Goal: Task Accomplishment & Management: Complete application form

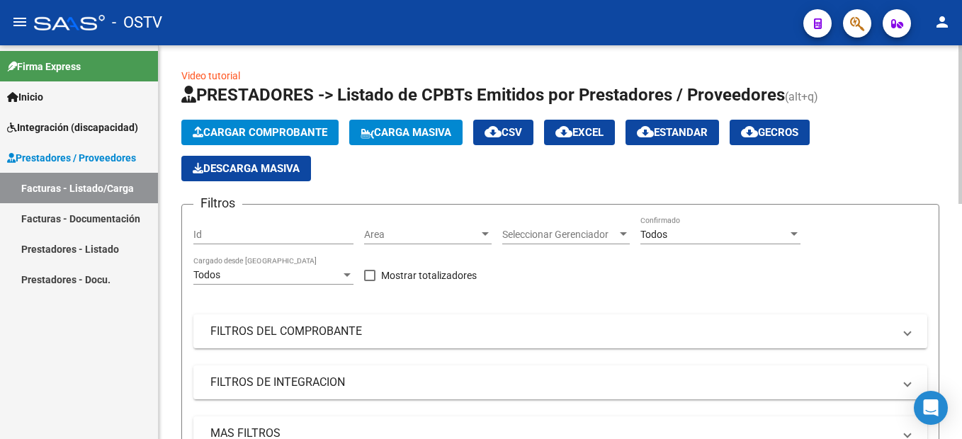
click at [276, 125] on button "Cargar Comprobante" at bounding box center [259, 133] width 157 height 26
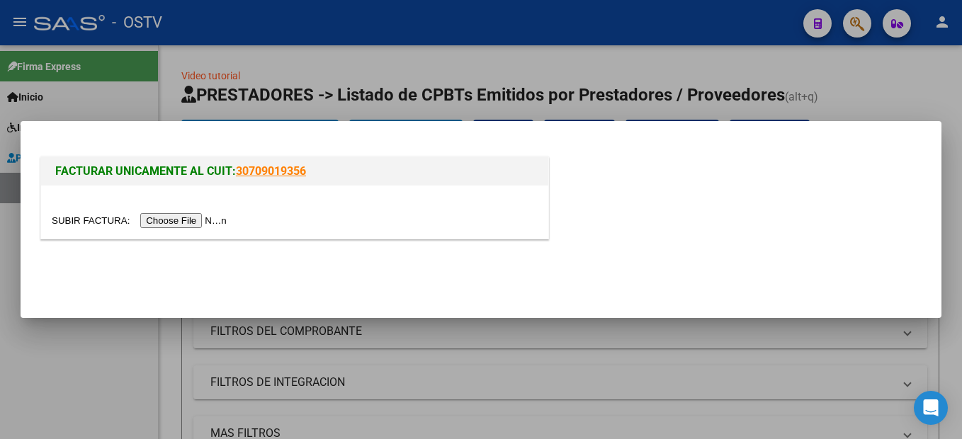
click at [169, 220] on input "file" at bounding box center [141, 220] width 179 height 15
click at [191, 222] on input "file" at bounding box center [141, 220] width 179 height 15
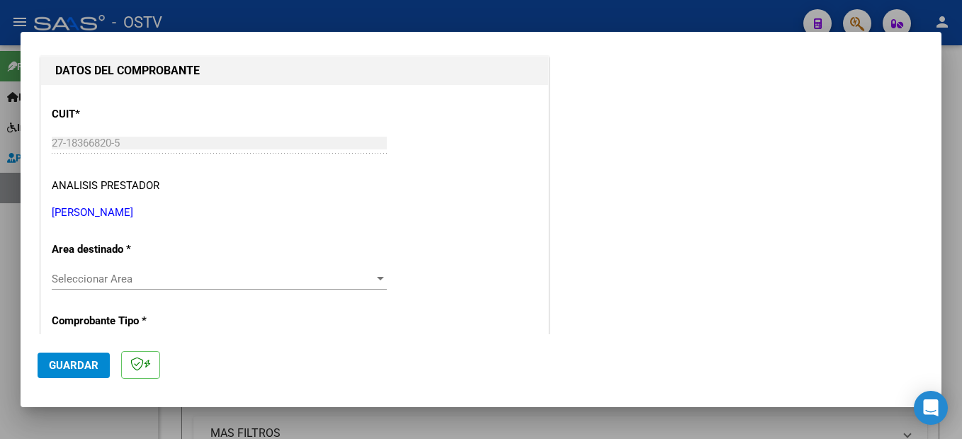
scroll to position [213, 0]
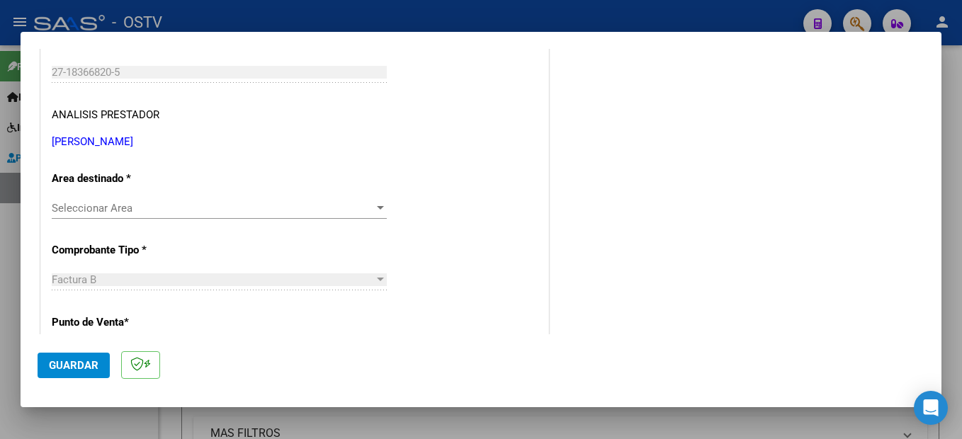
click at [118, 209] on span "Seleccionar Area" at bounding box center [213, 208] width 322 height 13
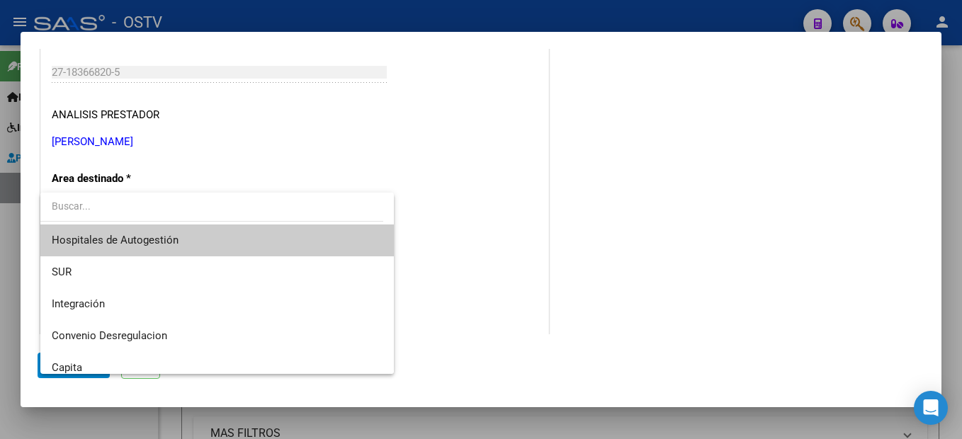
click at [275, 193] on input "dropdown search" at bounding box center [211, 206] width 343 height 30
click at [260, 160] on div at bounding box center [481, 219] width 962 height 439
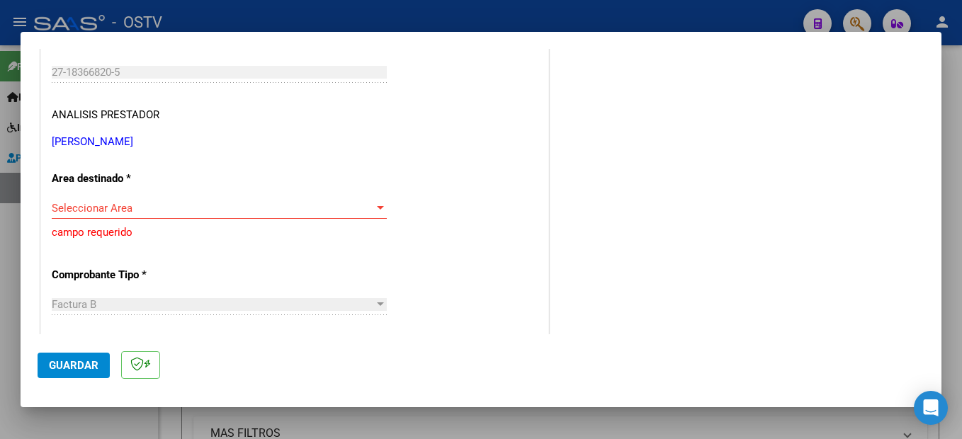
click at [127, 207] on span "Seleccionar Area" at bounding box center [213, 208] width 322 height 13
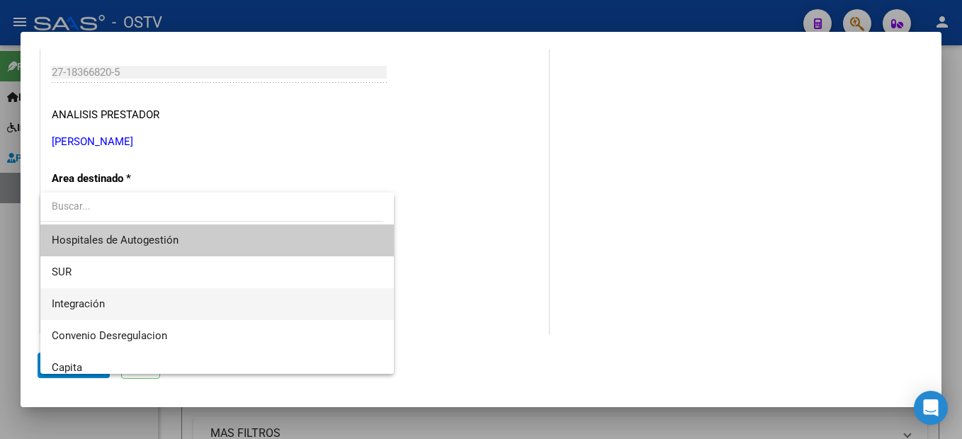
click at [149, 304] on span "Integración" at bounding box center [217, 304] width 331 height 32
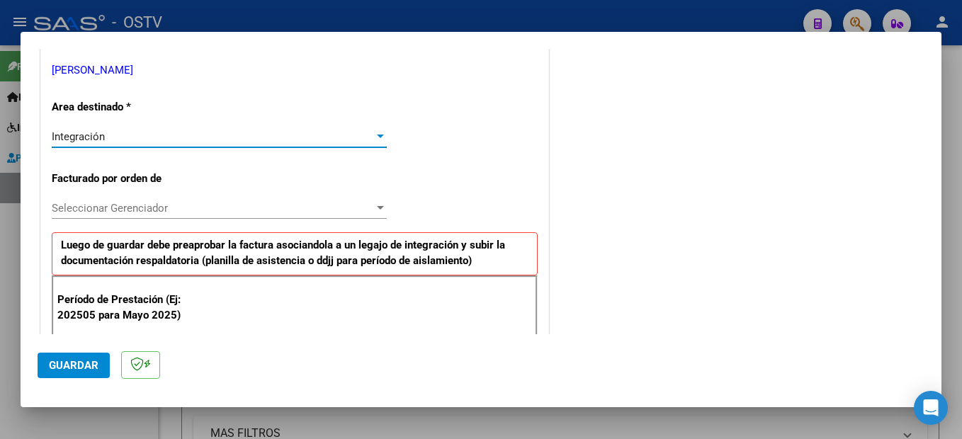
scroll to position [354, 0]
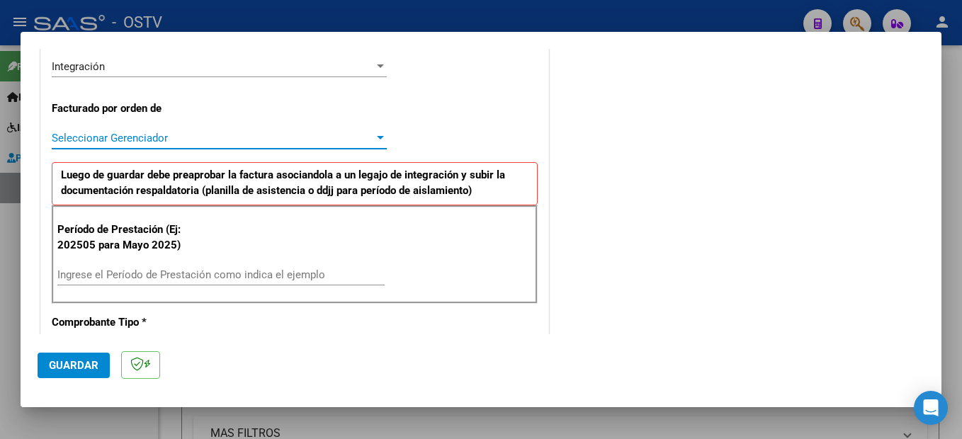
click at [139, 132] on span "Seleccionar Gerenciador" at bounding box center [213, 138] width 322 height 13
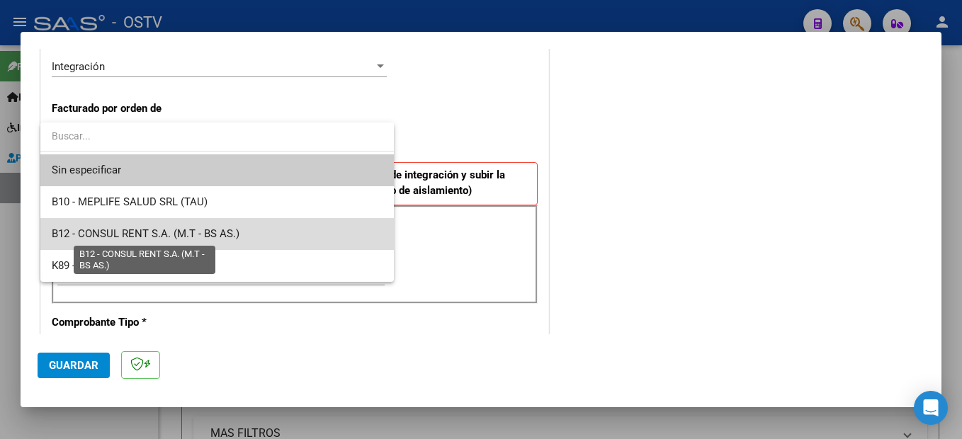
click at [195, 228] on span "B12 - CONSUL RENT S.A. (M.T - BS AS.)" at bounding box center [146, 233] width 188 height 13
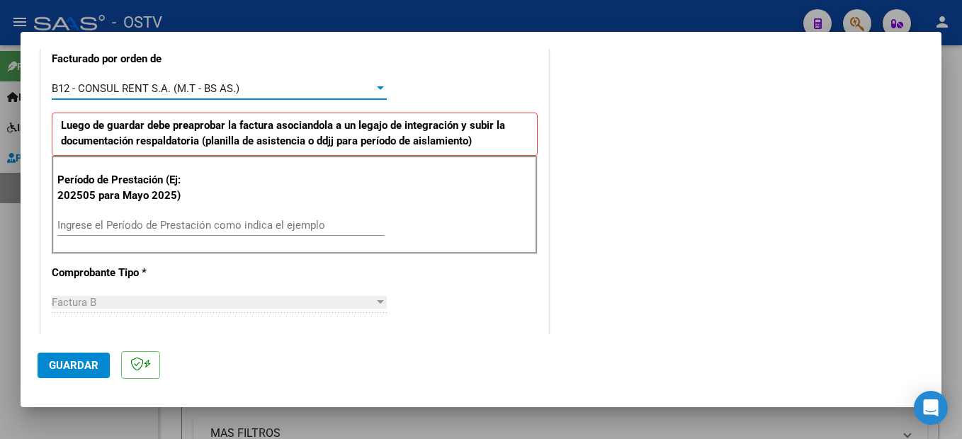
scroll to position [425, 0]
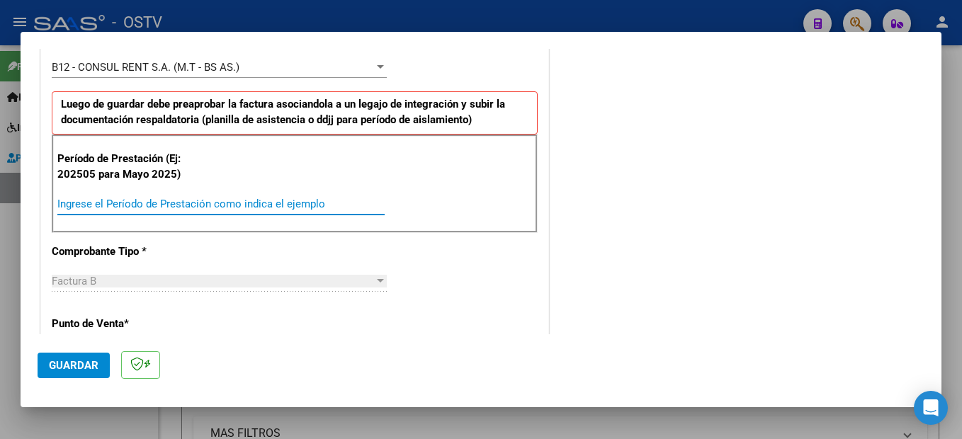
click at [116, 201] on input "Ingrese el Período de Prestación como indica el ejemplo" at bounding box center [220, 204] width 327 height 13
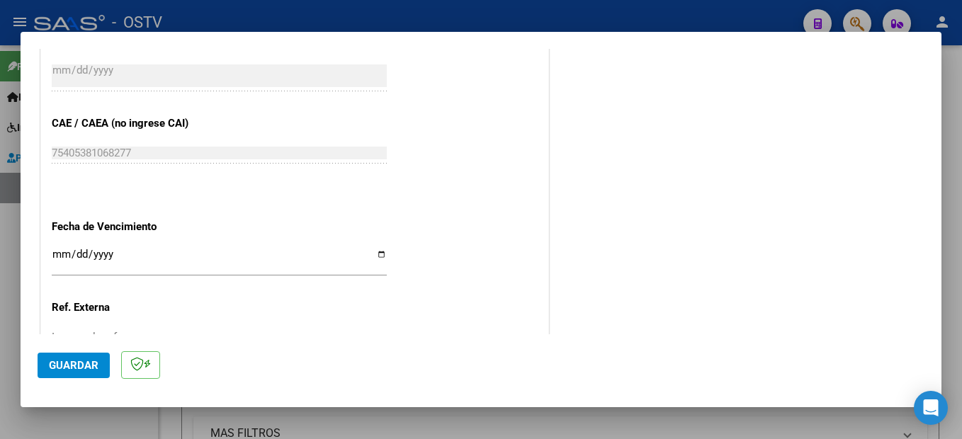
scroll to position [992, 0]
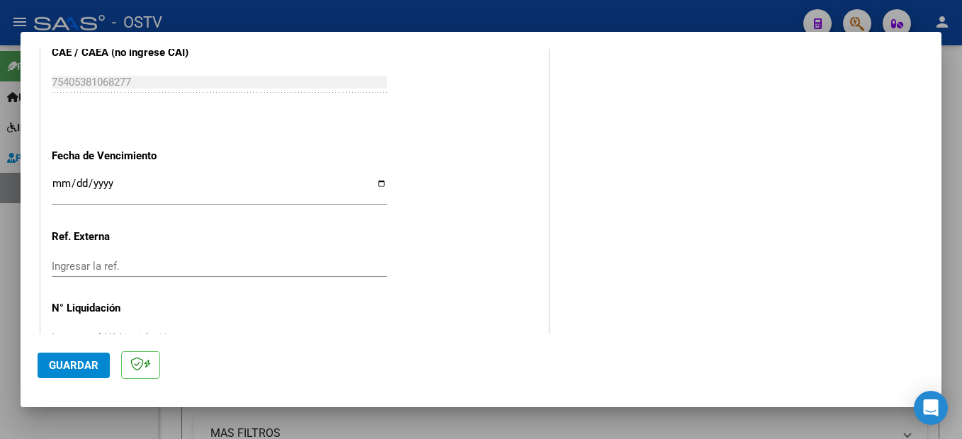
type input "202509"
click at [59, 181] on input "Ingresar la fecha" at bounding box center [219, 189] width 335 height 23
type input "[DATE]"
click at [77, 264] on input "Ingresar la ref." at bounding box center [219, 266] width 335 height 13
type input "1"
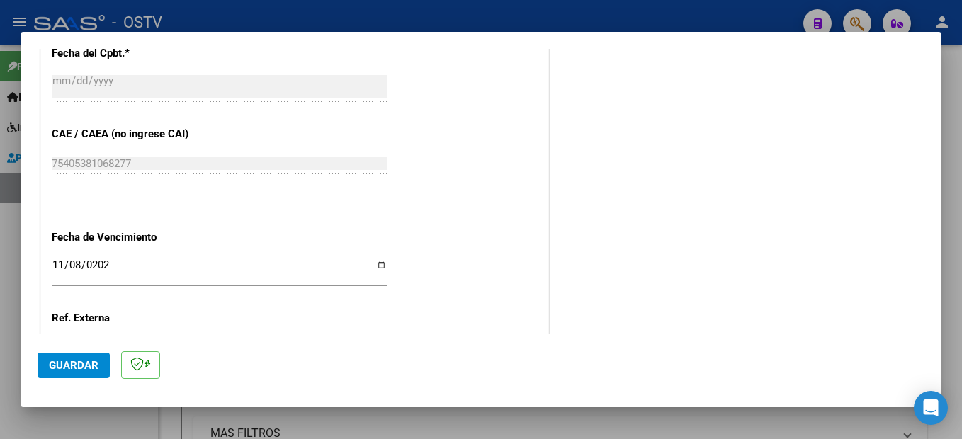
scroll to position [1033, 0]
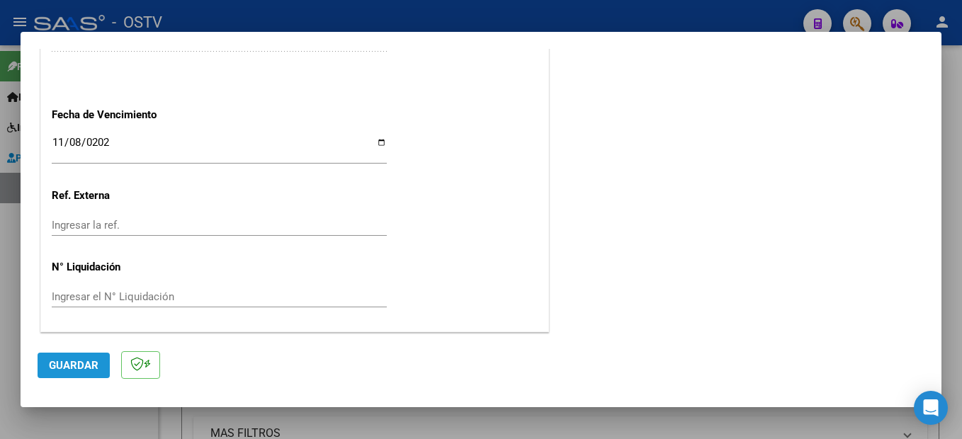
click at [76, 359] on span "Guardar" at bounding box center [74, 365] width 50 height 13
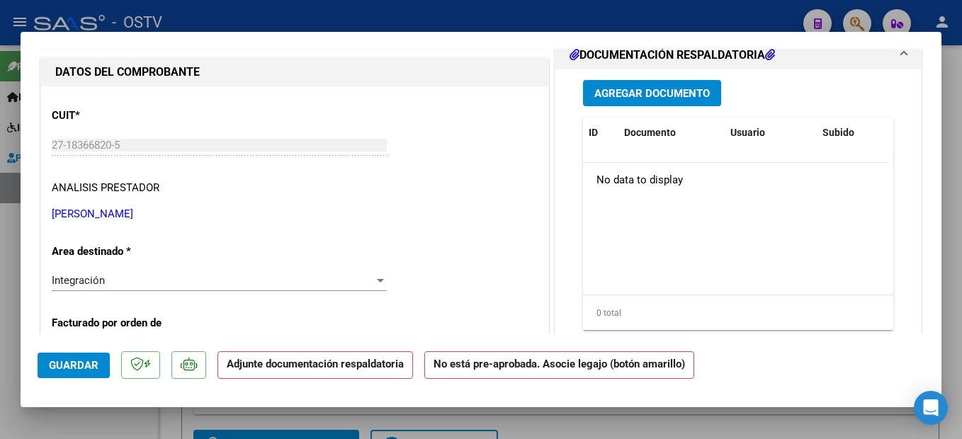
scroll to position [0, 0]
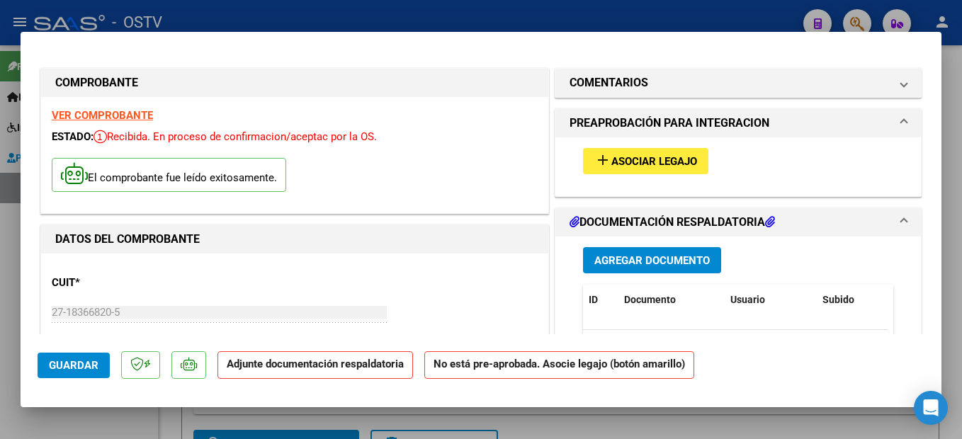
click at [655, 164] on span "Asociar Legajo" at bounding box center [655, 161] width 86 height 13
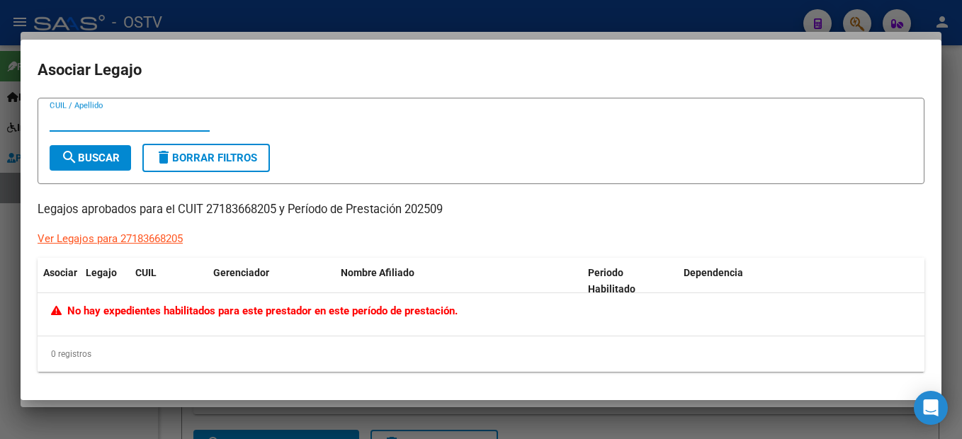
click at [166, 237] on div "Ver Legajos para 27183668205" at bounding box center [110, 239] width 145 height 16
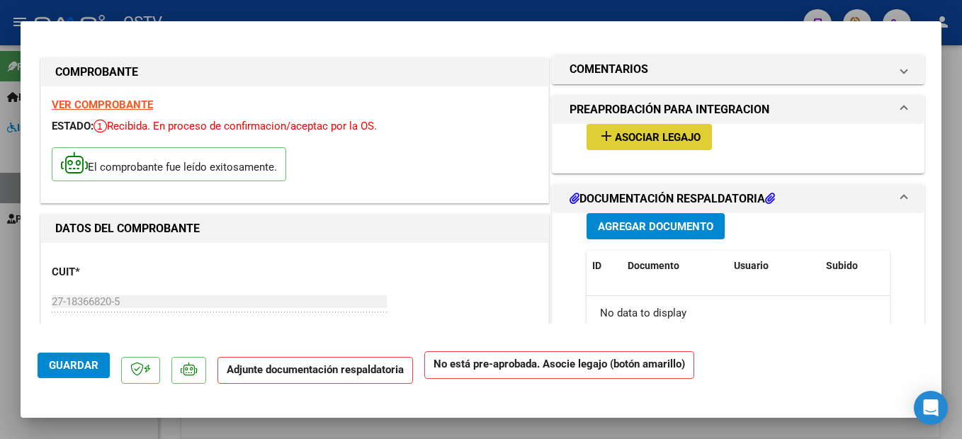
click at [619, 229] on span "Agregar Documento" at bounding box center [655, 226] width 115 height 13
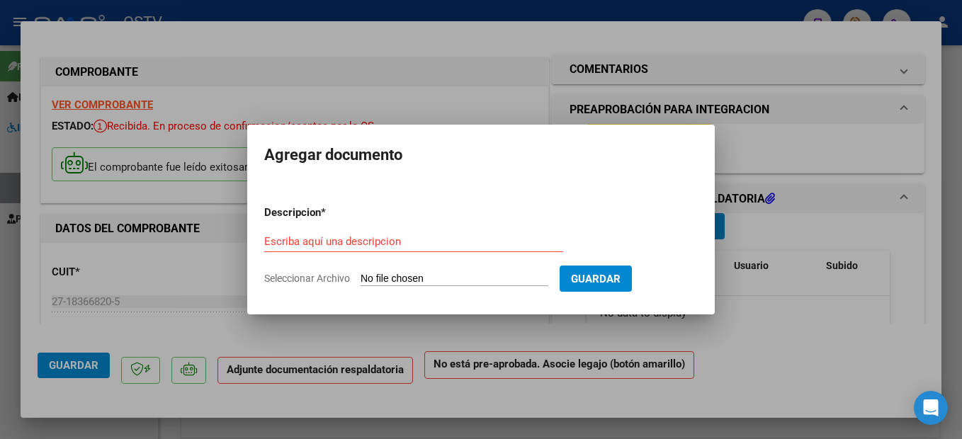
click at [436, 276] on input "Seleccionar Archivo" at bounding box center [455, 279] width 188 height 13
type input "C:\fakepath\UNIFICADO.pdf"
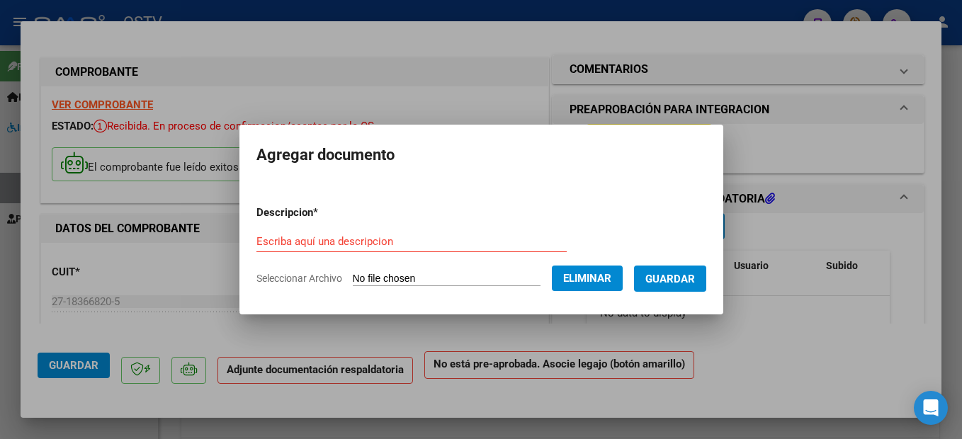
click at [682, 274] on span "Guardar" at bounding box center [671, 279] width 50 height 13
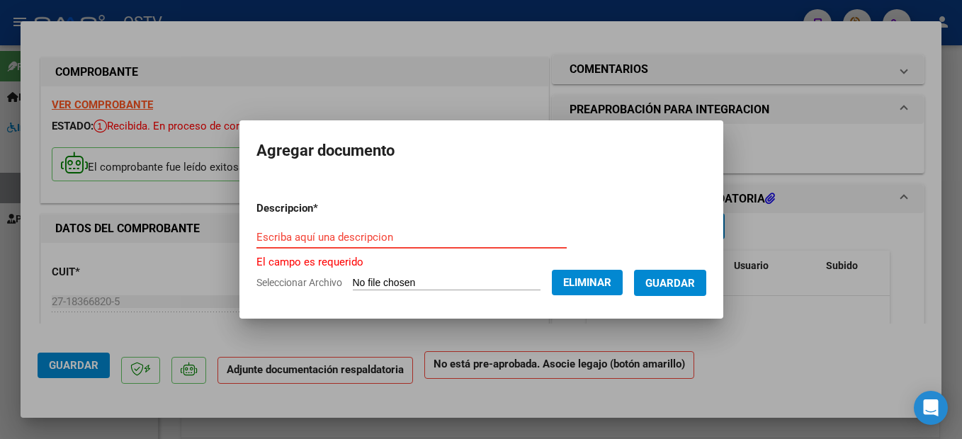
click at [376, 234] on input "Escriba aquí una descripcion" at bounding box center [412, 237] width 310 height 13
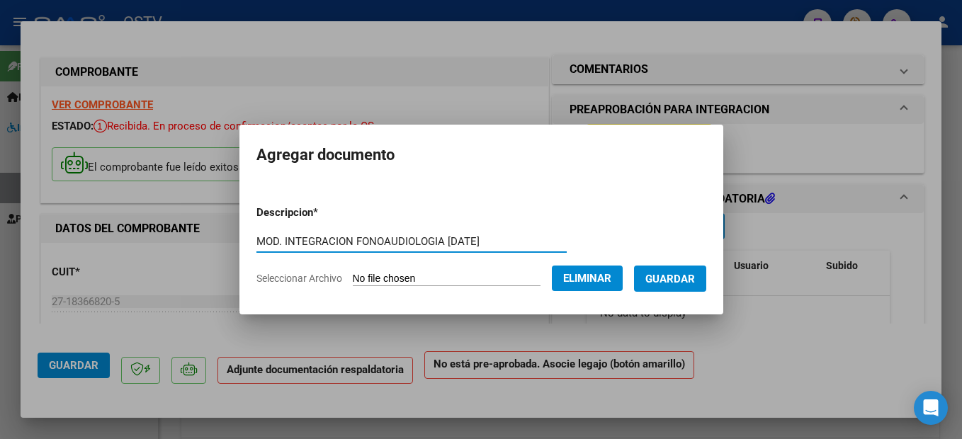
type input "MOD. INTEGRACION FONOAUDIOLOGIA [DATE]"
click at [672, 285] on span "Guardar" at bounding box center [671, 279] width 50 height 13
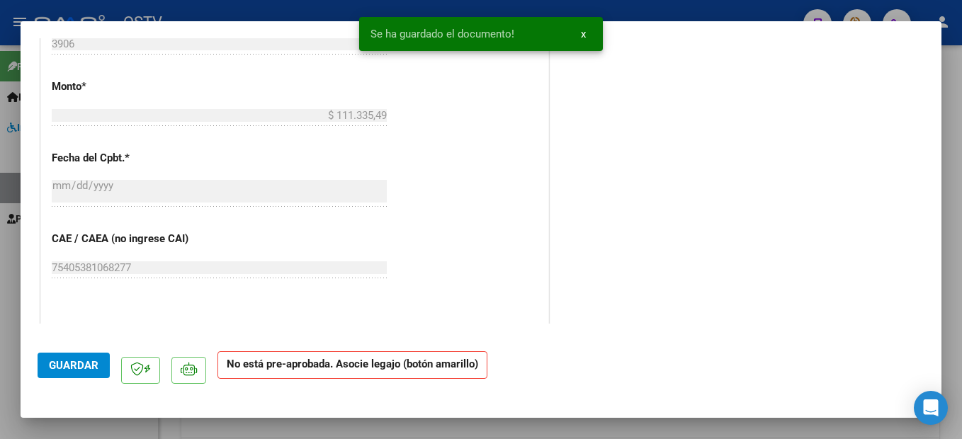
scroll to position [1018, 0]
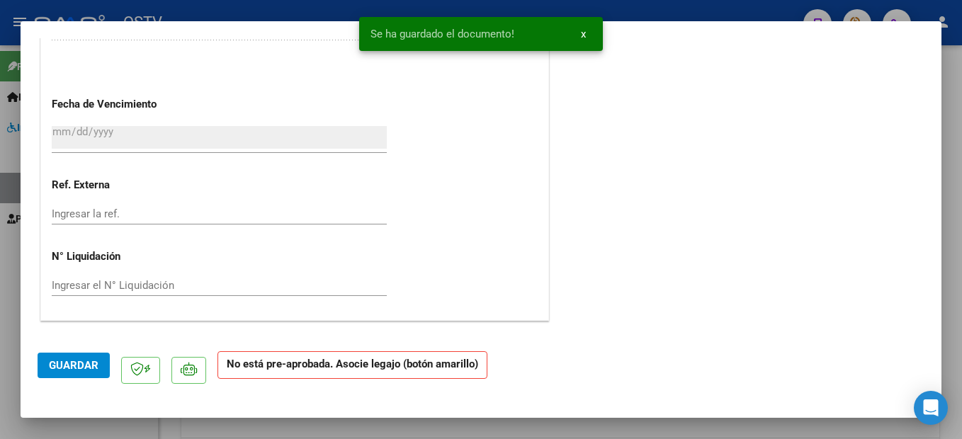
click at [402, 367] on strong "No está pre-aprobada. Asocie legajo (botón amarillo)" at bounding box center [353, 365] width 270 height 28
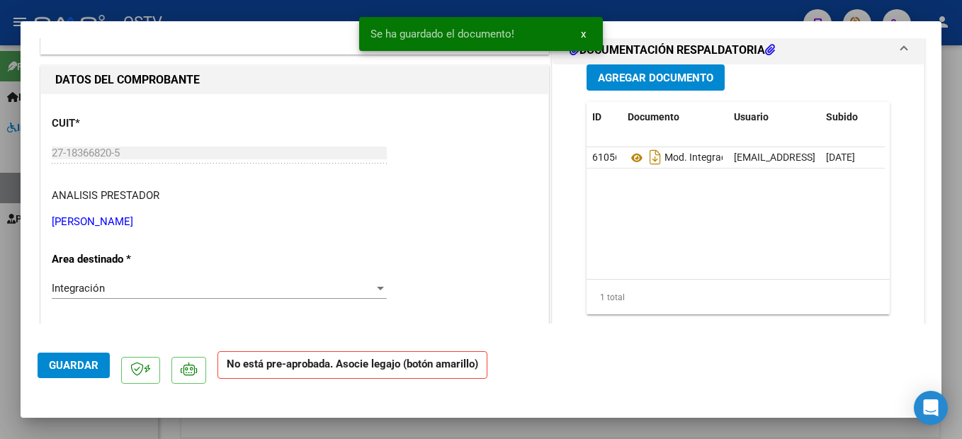
scroll to position [0, 0]
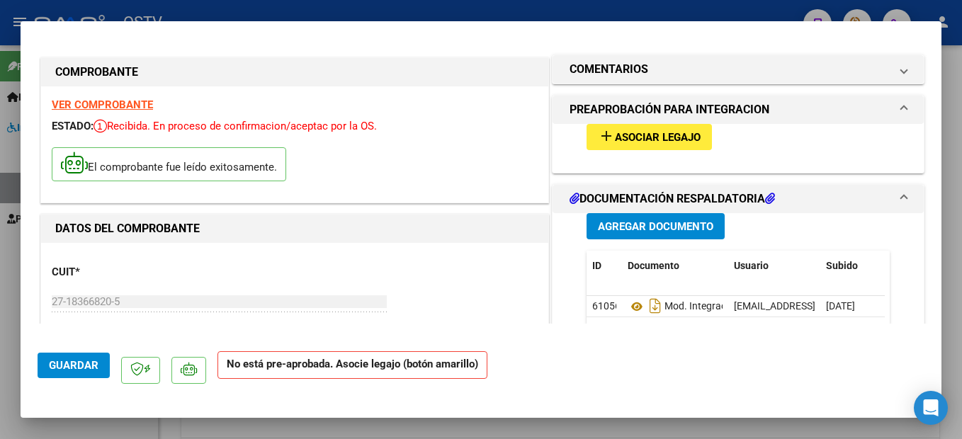
click at [653, 142] on span "Asociar Legajo" at bounding box center [658, 137] width 86 height 13
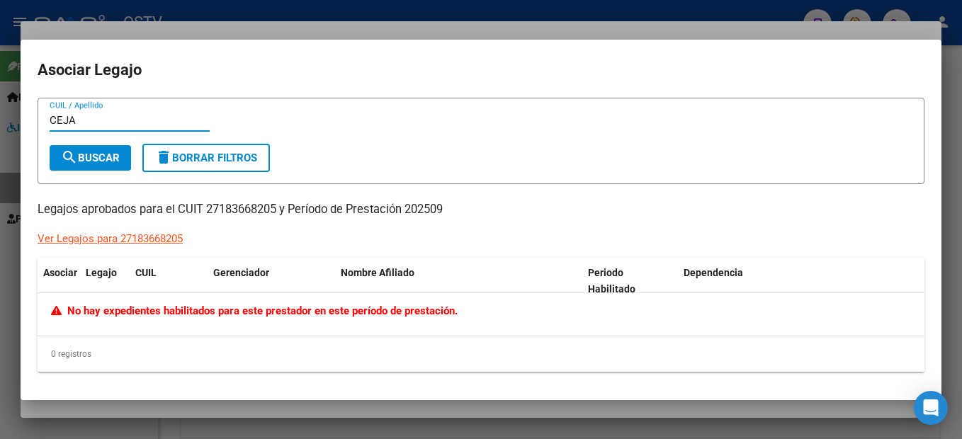
type input "CEJAS"
drag, startPoint x: 90, startPoint y: 120, endPoint x: 0, endPoint y: 105, distance: 91.3
click at [0, 105] on html "menu - OSTV person Firma Express Inicio Instructivos Contacto OS Integración (d…" at bounding box center [481, 219] width 962 height 439
type input "RAMIREZ"
click at [156, 239] on div "Ver Legajos para 27183668205" at bounding box center [110, 239] width 145 height 16
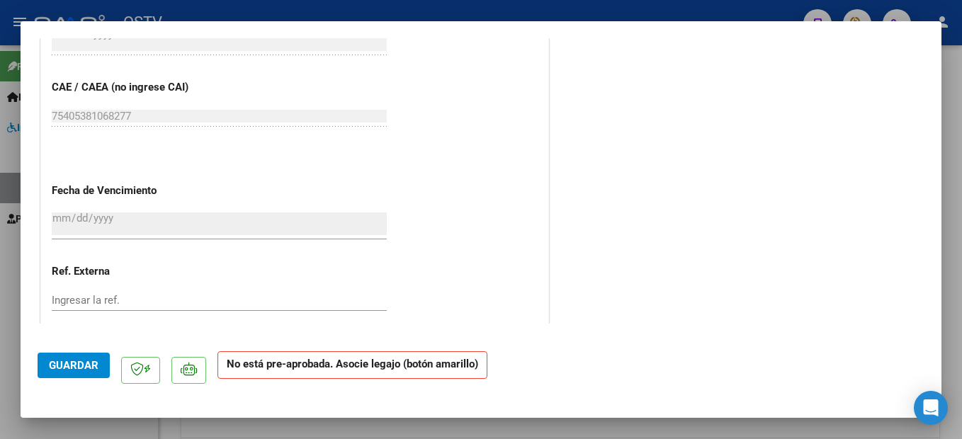
scroll to position [1018, 0]
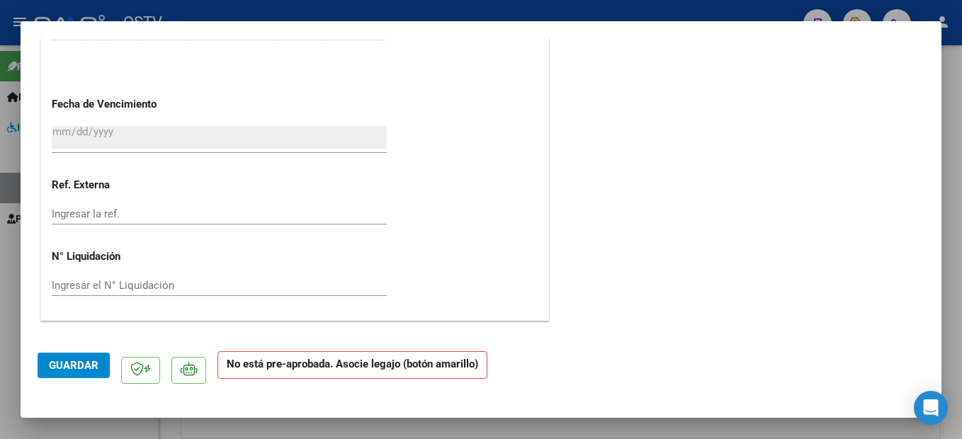
click at [79, 361] on span "Guardar" at bounding box center [74, 365] width 50 height 13
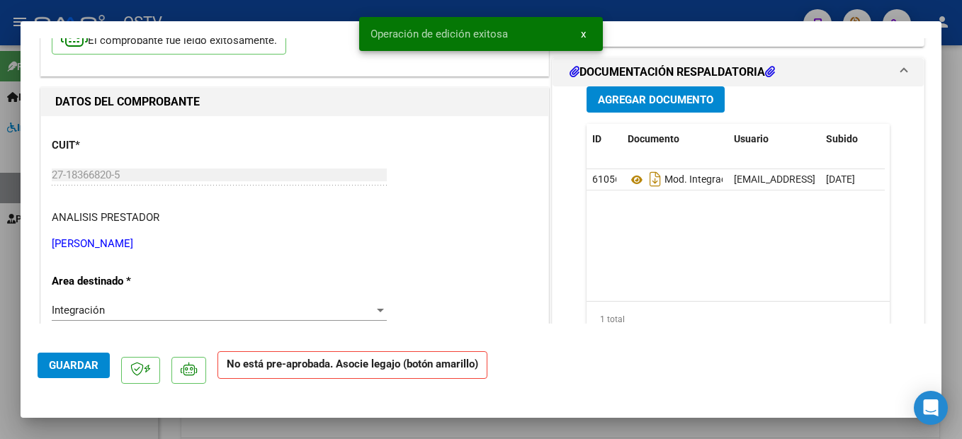
scroll to position [0, 0]
